Goal: Information Seeking & Learning: Learn about a topic

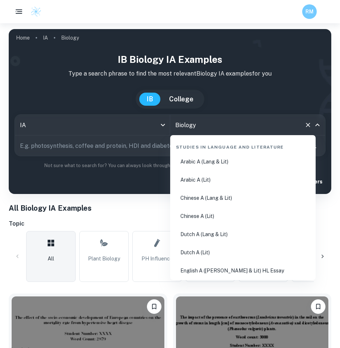
click at [186, 123] on input "Biology" at bounding box center [237, 125] width 128 height 14
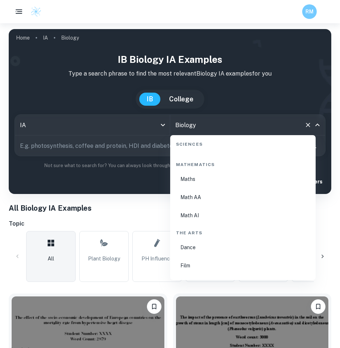
scroll to position [1238, 0]
click at [191, 178] on li "Maths" at bounding box center [243, 178] width 140 height 17
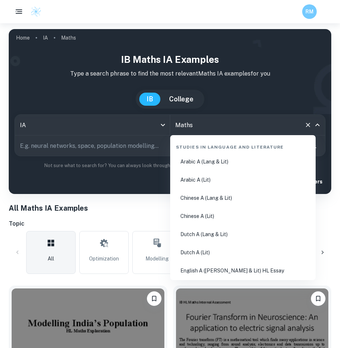
click at [202, 128] on input "Biology" at bounding box center [237, 125] width 128 height 14
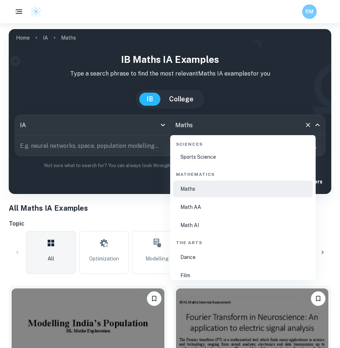
scroll to position [1224, 0]
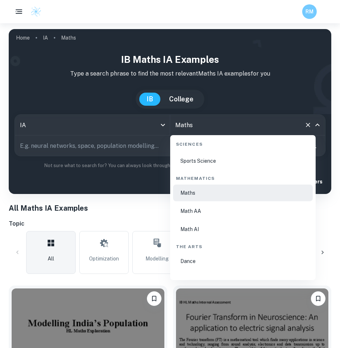
click at [205, 212] on li "Math AA" at bounding box center [243, 211] width 140 height 17
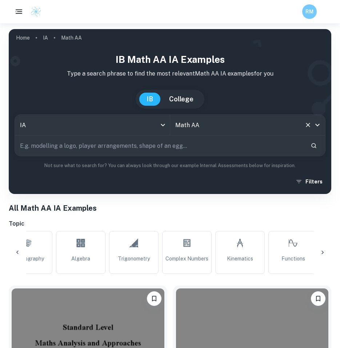
scroll to position [0, 611]
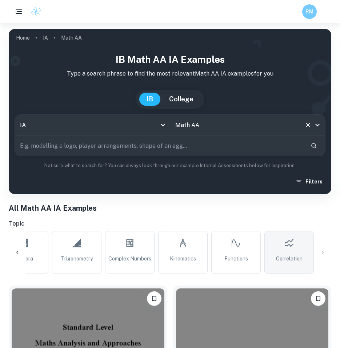
click at [278, 252] on link "Correlation" at bounding box center [288, 252] width 49 height 43
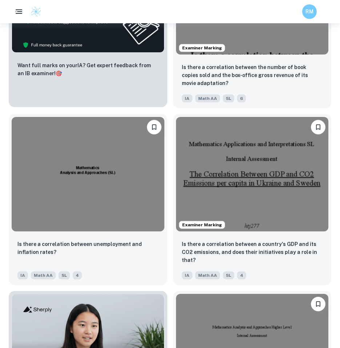
scroll to position [529, 0]
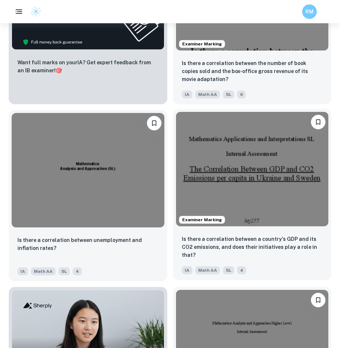
click at [242, 190] on img at bounding box center [252, 169] width 153 height 115
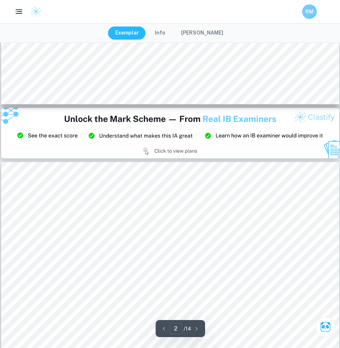
type input "3"
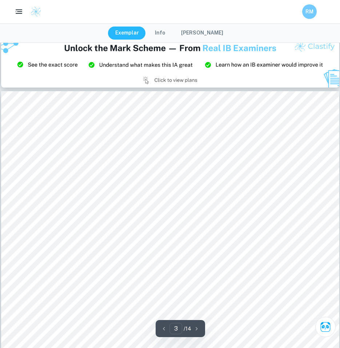
scroll to position [1035, 0]
